Goal: Information Seeking & Learning: Stay updated

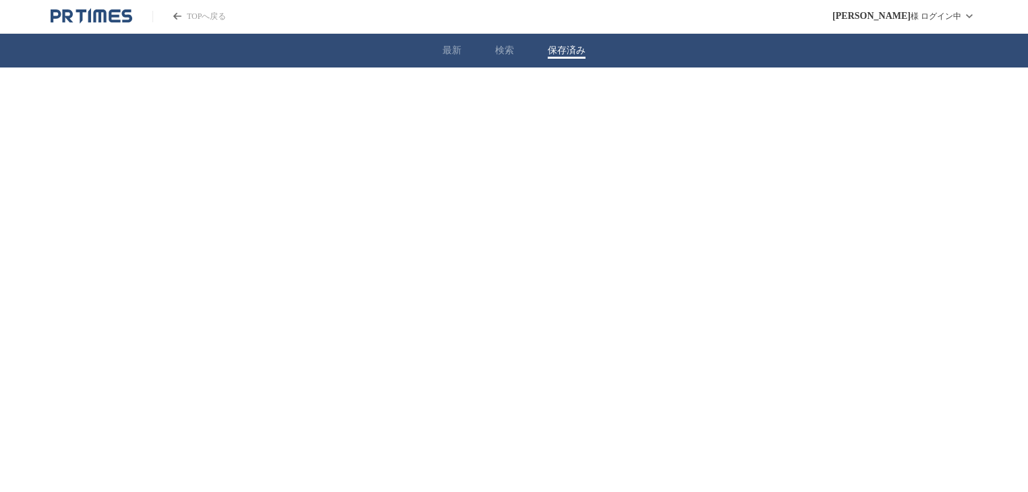
click at [575, 51] on button "保存済み" at bounding box center [567, 51] width 38 height 12
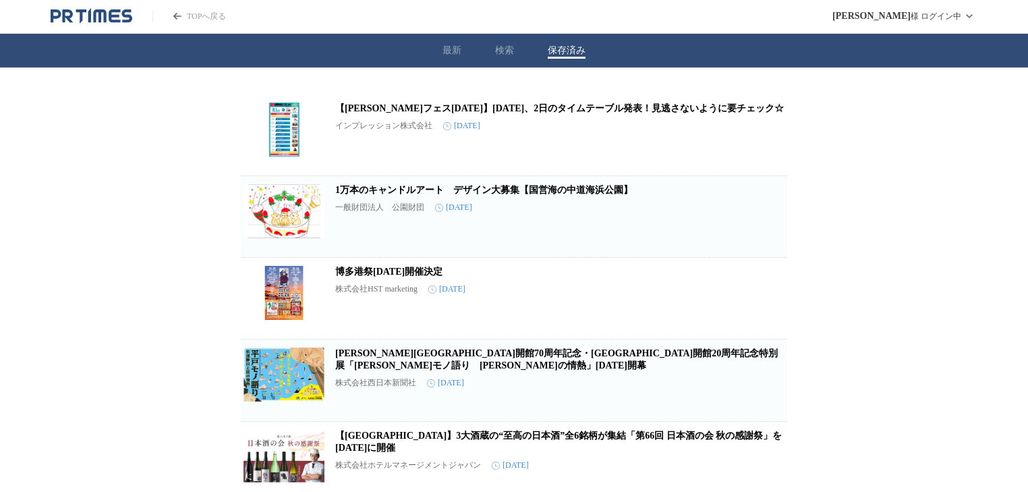
click at [471, 105] on link "【[PERSON_NAME]フェス[DATE]】[DATE]、2日のタイムテーブル発表！見逃さないように要チェック☆" at bounding box center [559, 108] width 448 height 10
click at [502, 187] on link "1万本のキャンドルアート　デザイン大募集【国営海の中道海浜公園】" at bounding box center [483, 190] width 297 height 10
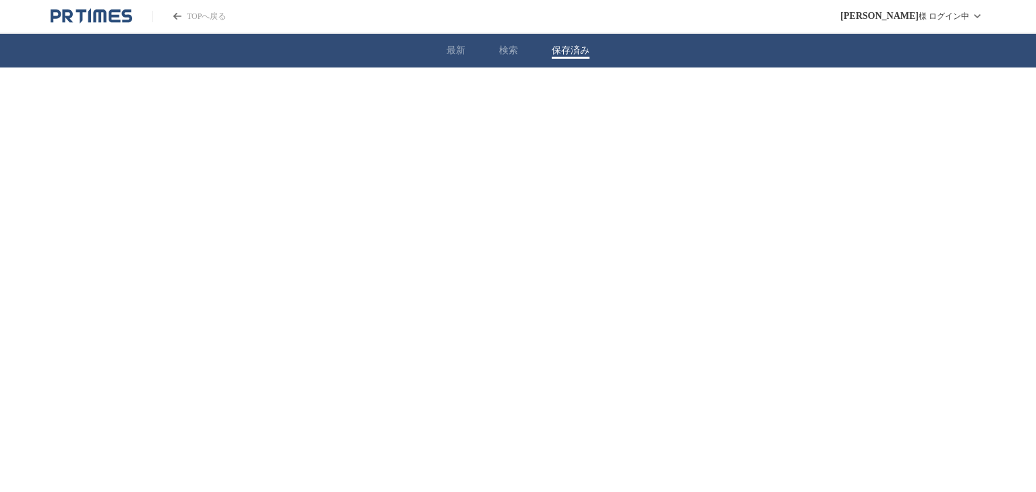
click at [582, 47] on button "保存済み" at bounding box center [571, 51] width 38 height 12
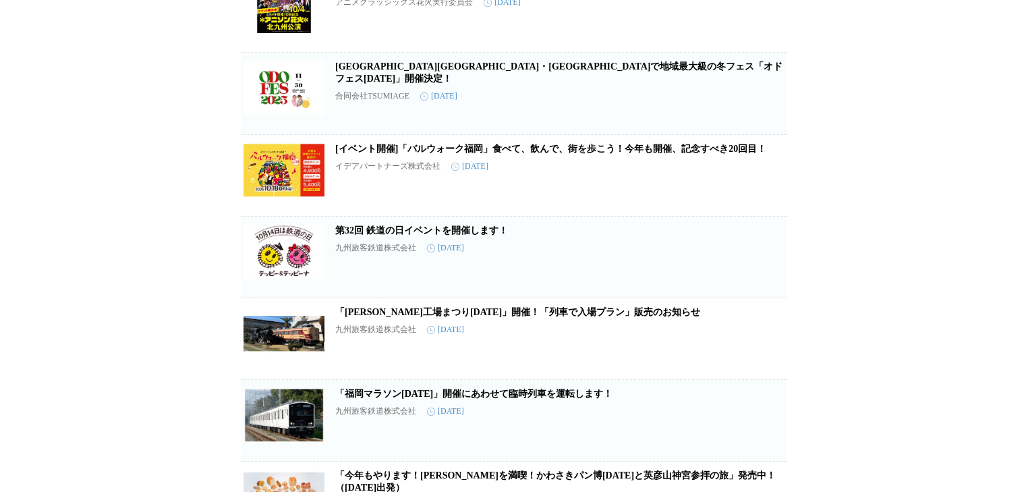
scroll to position [2094, 0]
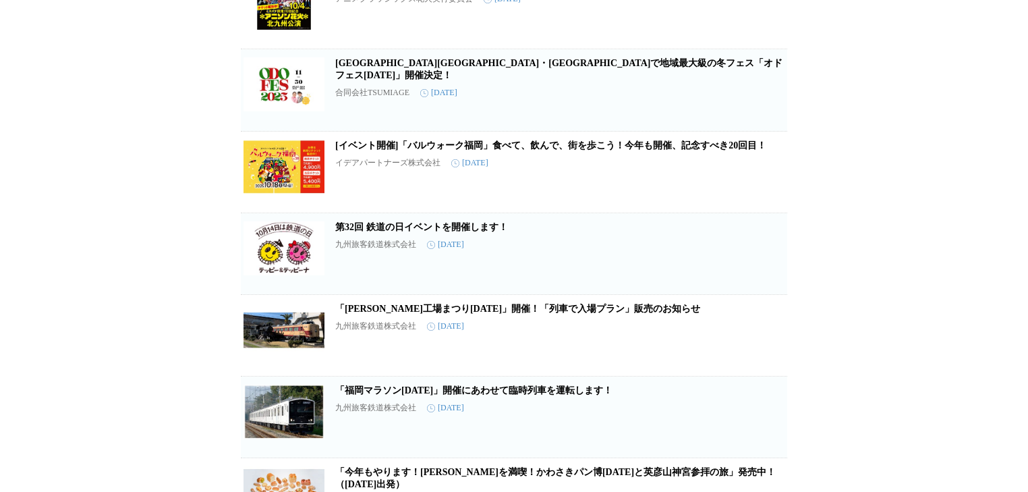
click at [432, 109] on article "[GEOGRAPHIC_DATA][GEOGRAPHIC_DATA]・[GEOGRAPHIC_DATA]で地域最大級の冬フェス「オドフェス[DATE]」開催決…" at bounding box center [514, 90] width 546 height 82
click at [430, 80] on link "[GEOGRAPHIC_DATA][GEOGRAPHIC_DATA]・[GEOGRAPHIC_DATA]で地域最大級の冬フェス「オドフェス[DATE]」開催決…" at bounding box center [558, 69] width 447 height 22
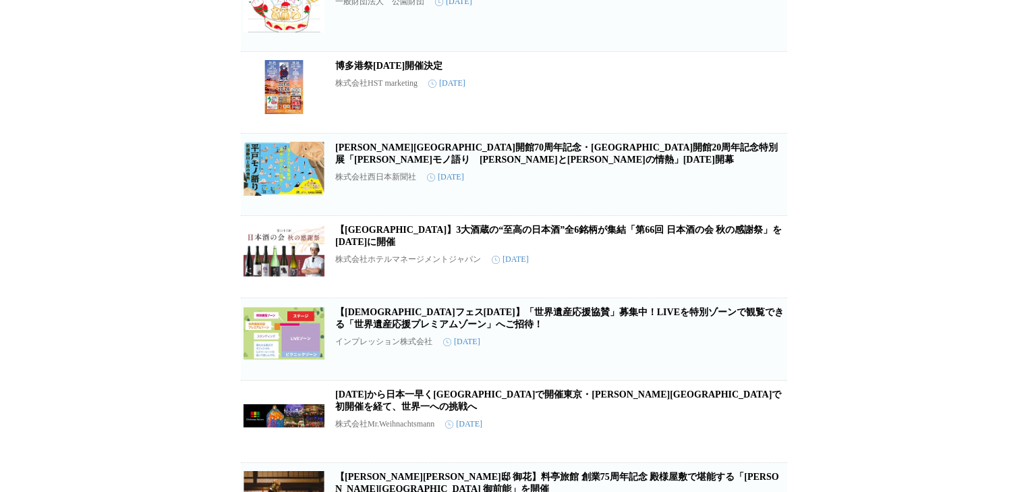
scroll to position [152, 0]
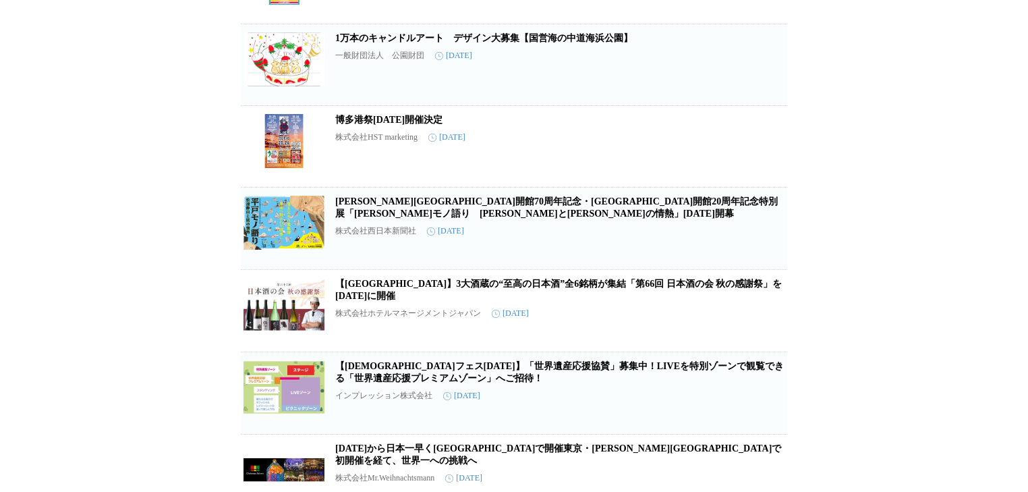
click at [763, 153] on icon "button" at bounding box center [765, 152] width 9 height 12
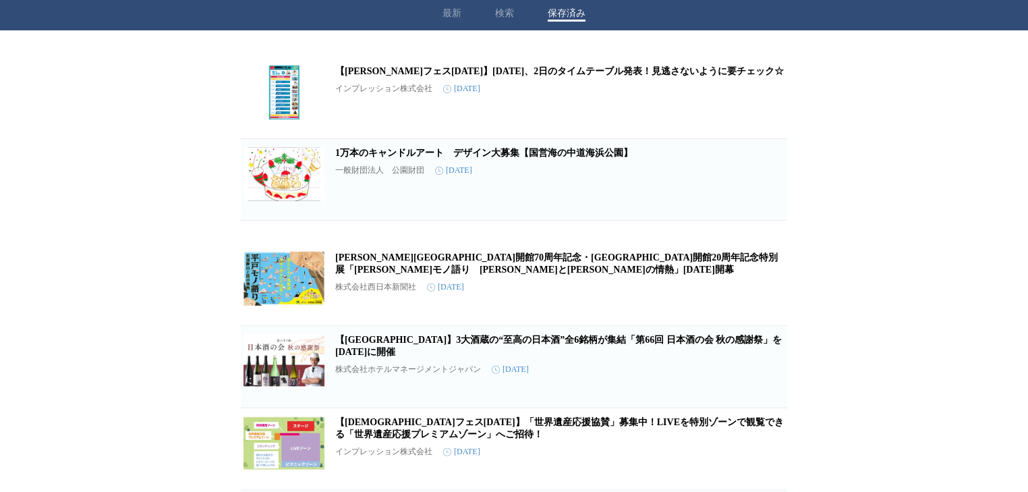
scroll to position [0, 0]
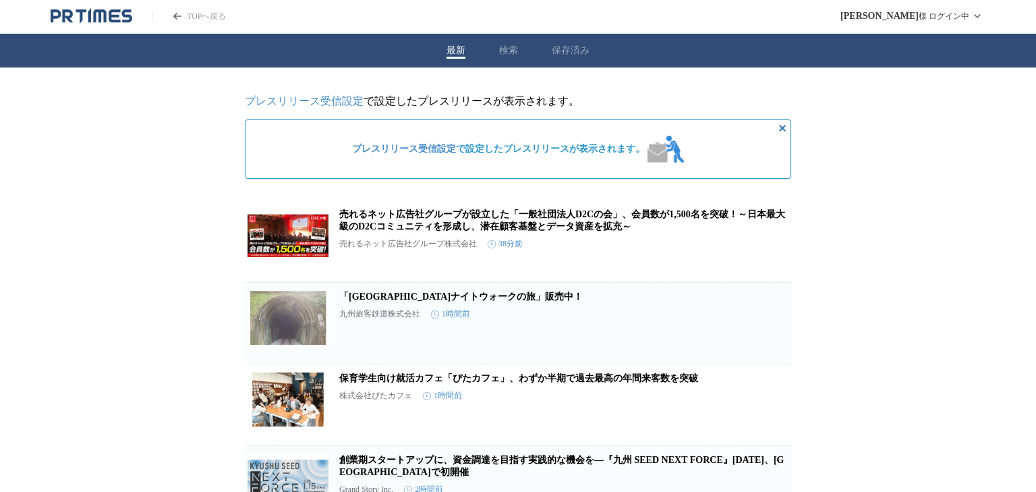
click at [566, 54] on button "保存済み" at bounding box center [571, 51] width 38 height 12
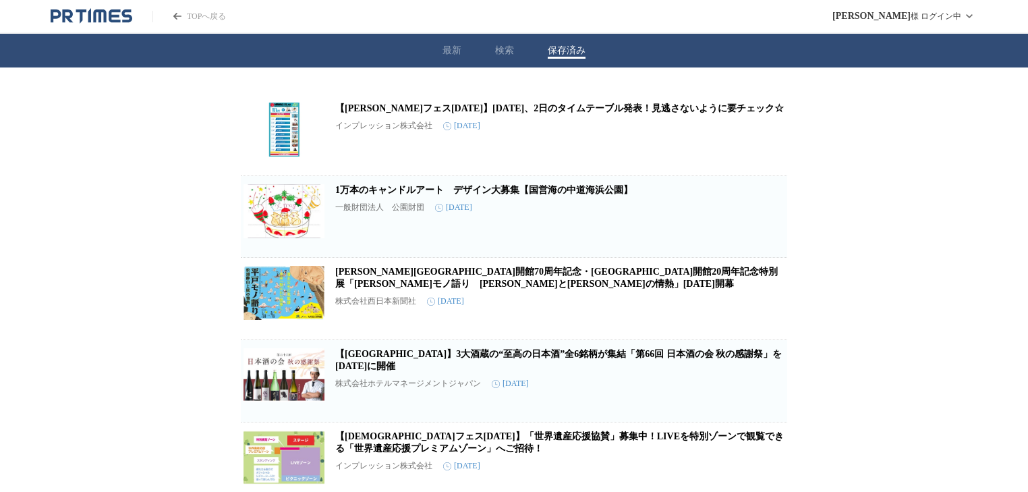
click at [400, 186] on link "1万本のキャンドルアート　デザイン大募集【国営海の中道海浜公園】" at bounding box center [483, 190] width 297 height 10
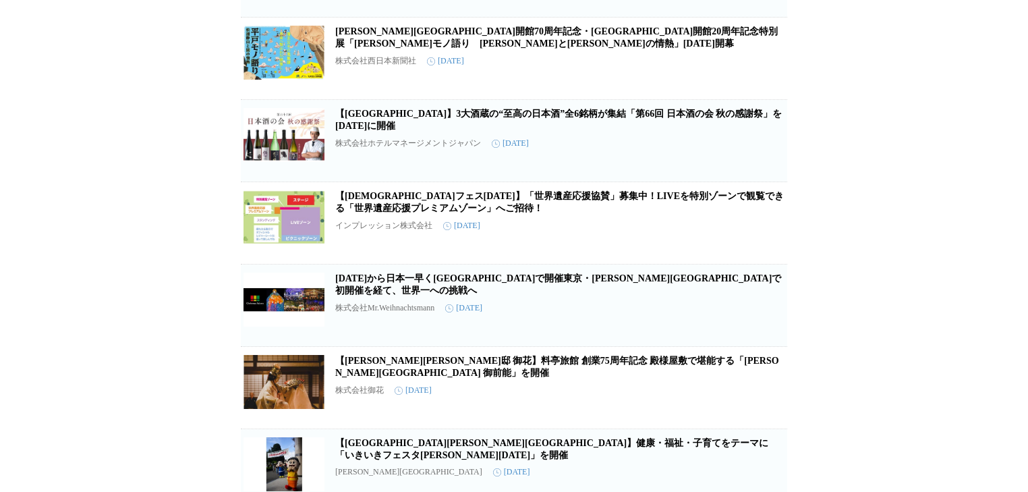
scroll to position [270, 0]
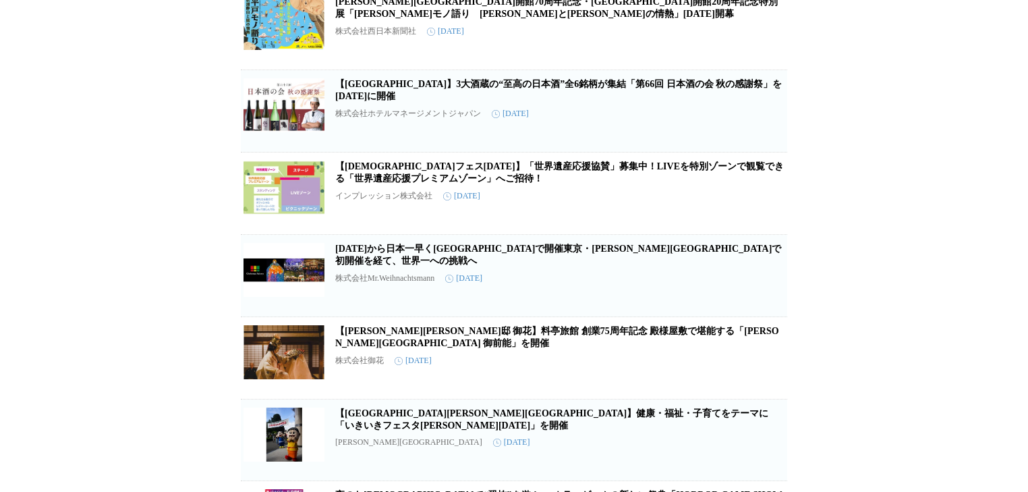
click at [390, 266] on link "[DATE]から日本一早く[GEOGRAPHIC_DATA]で開催東京・[PERSON_NAME][GEOGRAPHIC_DATA]で初開催を経て、世界一へ…" at bounding box center [558, 254] width 446 height 22
